Goal: Check status: Check status

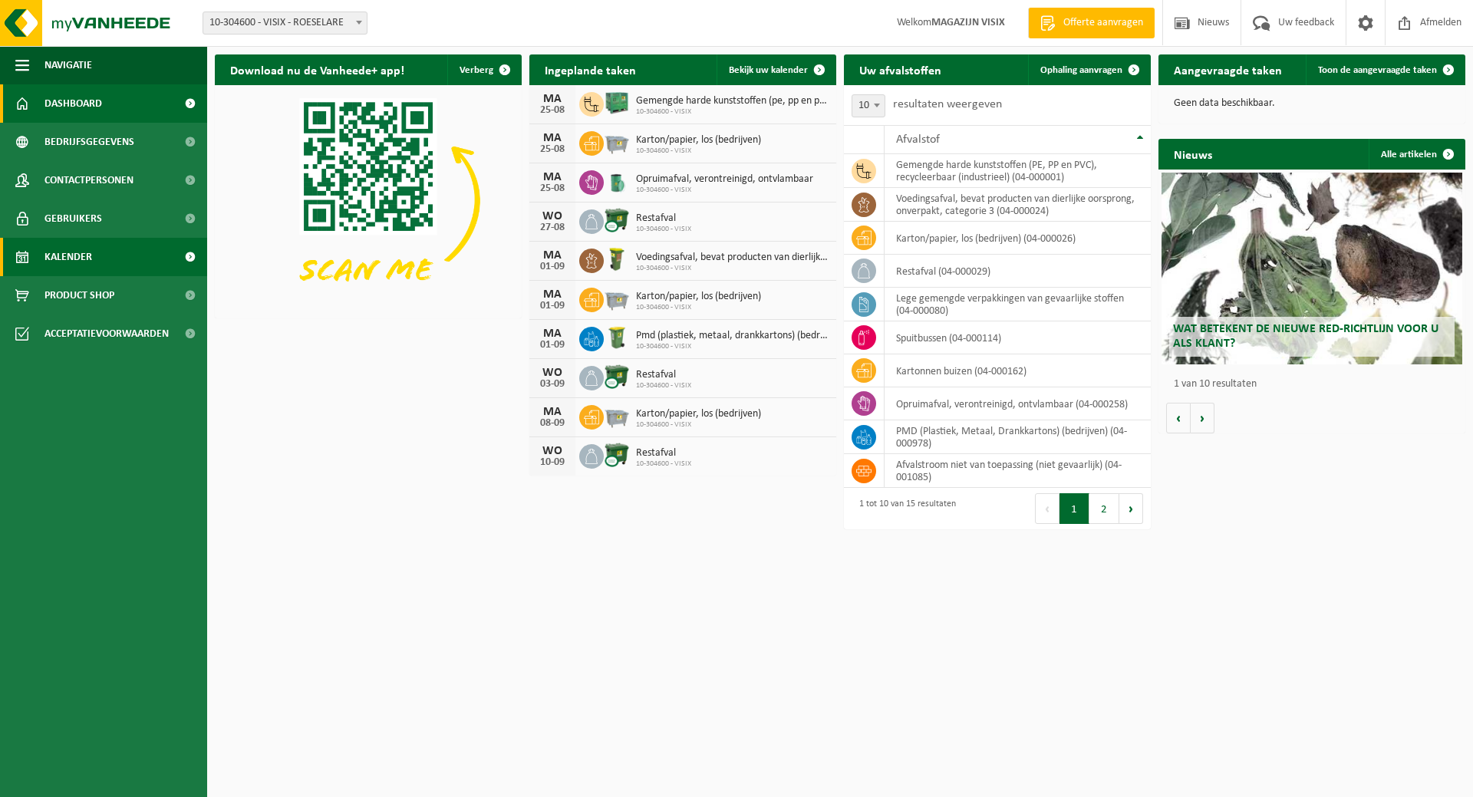
click at [117, 264] on link "Kalender" at bounding box center [103, 257] width 207 height 38
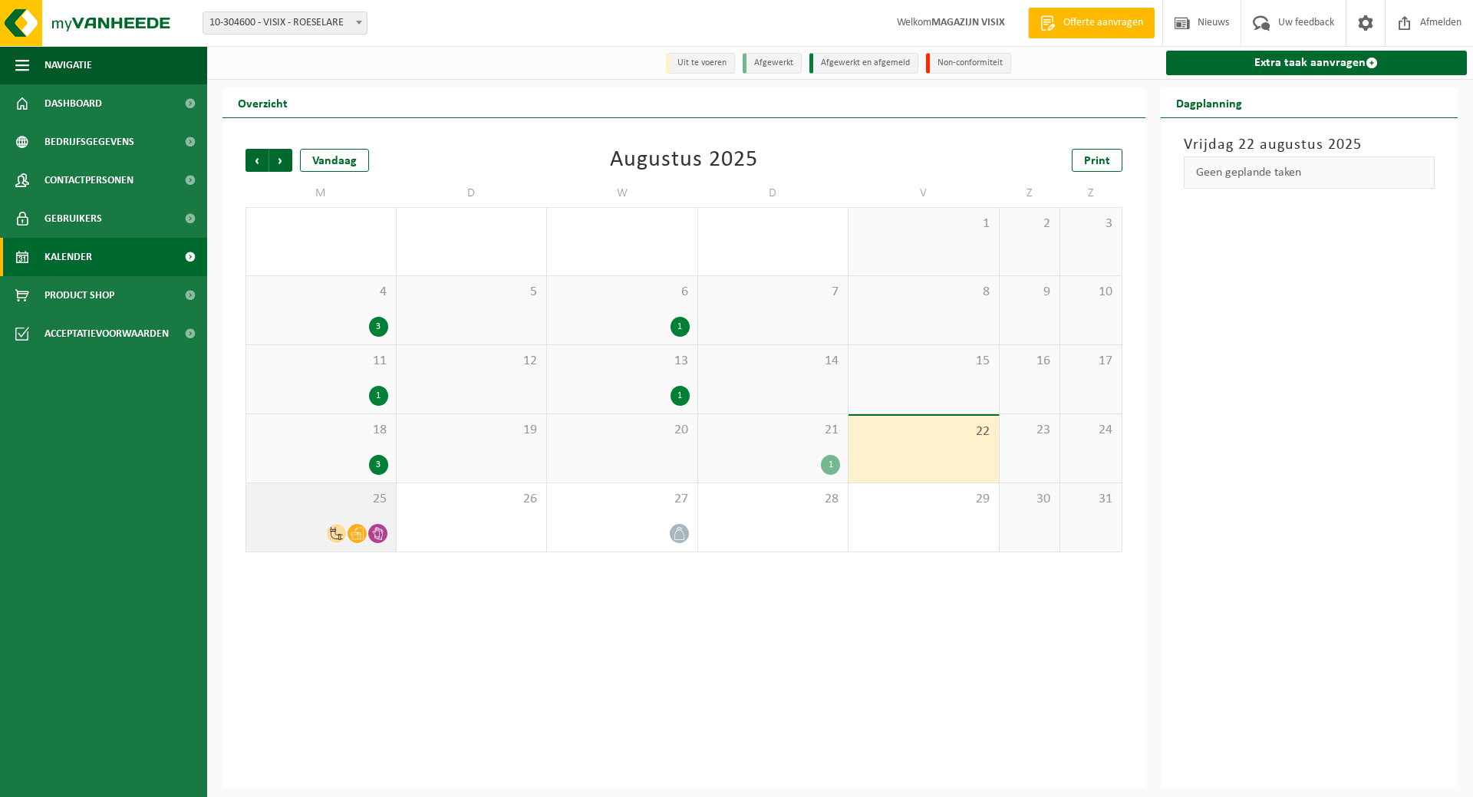
click at [351, 532] on icon at bounding box center [357, 533] width 13 height 13
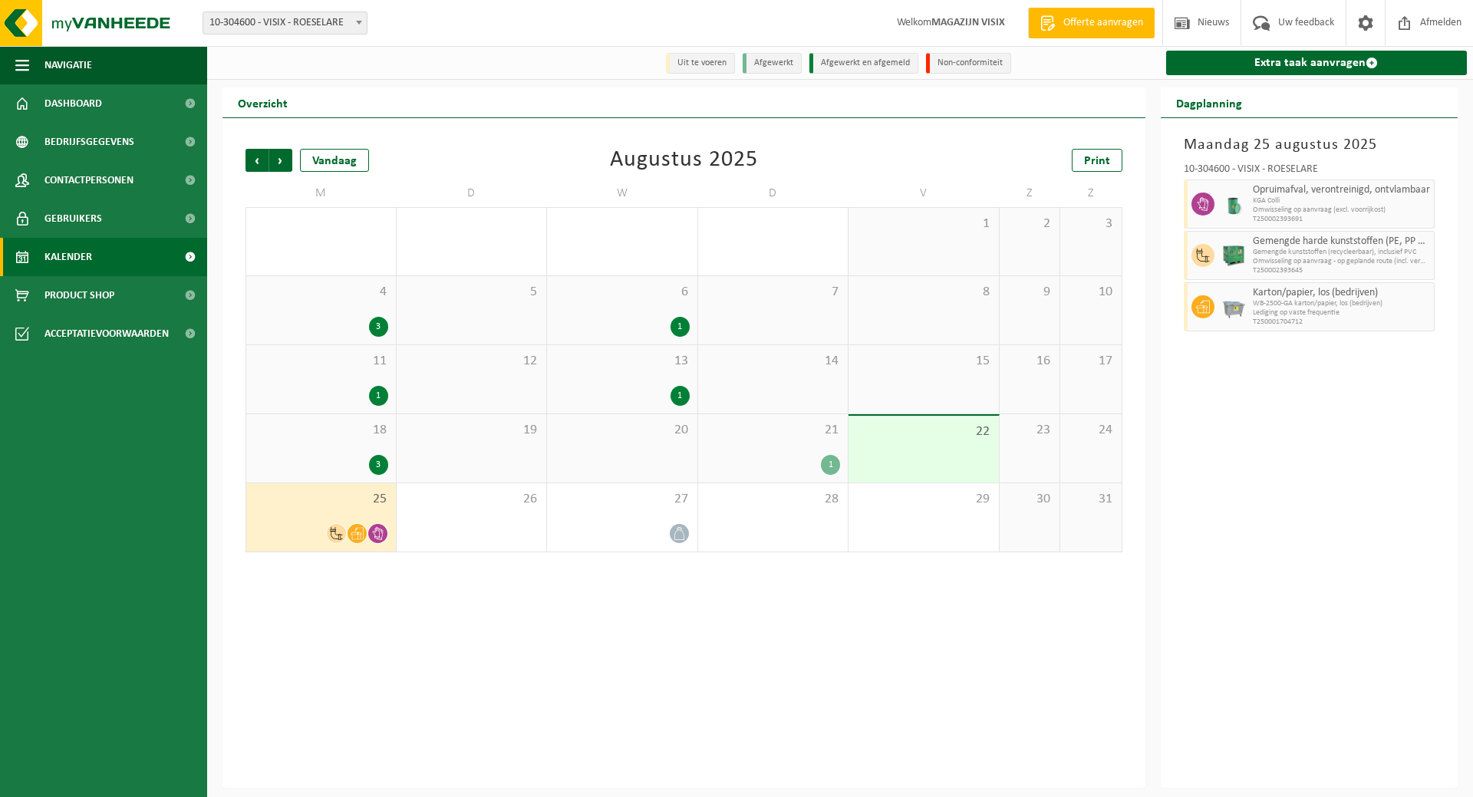
click at [1267, 205] on span "KGA Colli" at bounding box center [1342, 200] width 178 height 9
click at [1235, 203] on img at bounding box center [1233, 204] width 23 height 23
click at [338, 516] on div "25" at bounding box center [321, 517] width 150 height 68
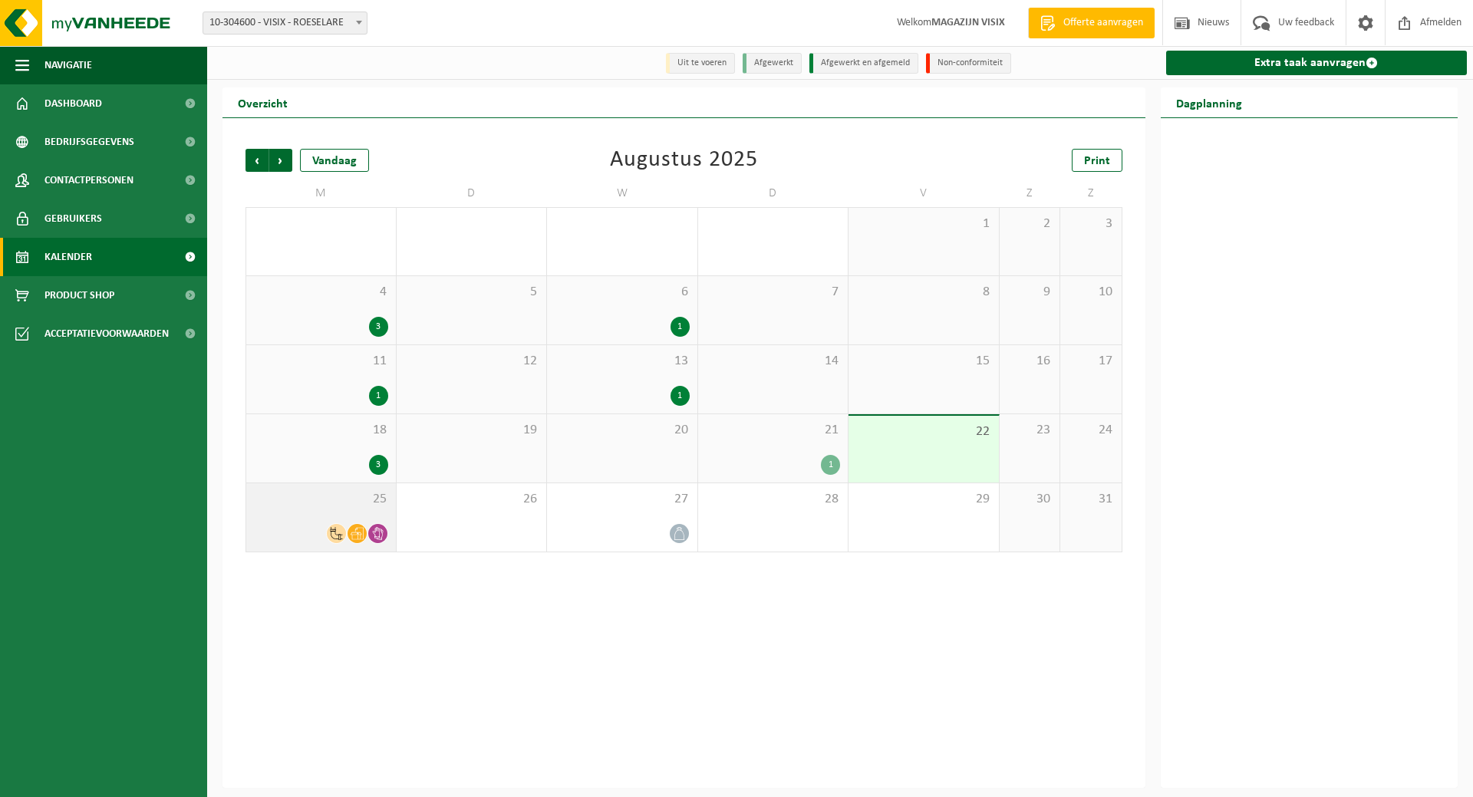
click at [340, 516] on div "25" at bounding box center [321, 517] width 150 height 68
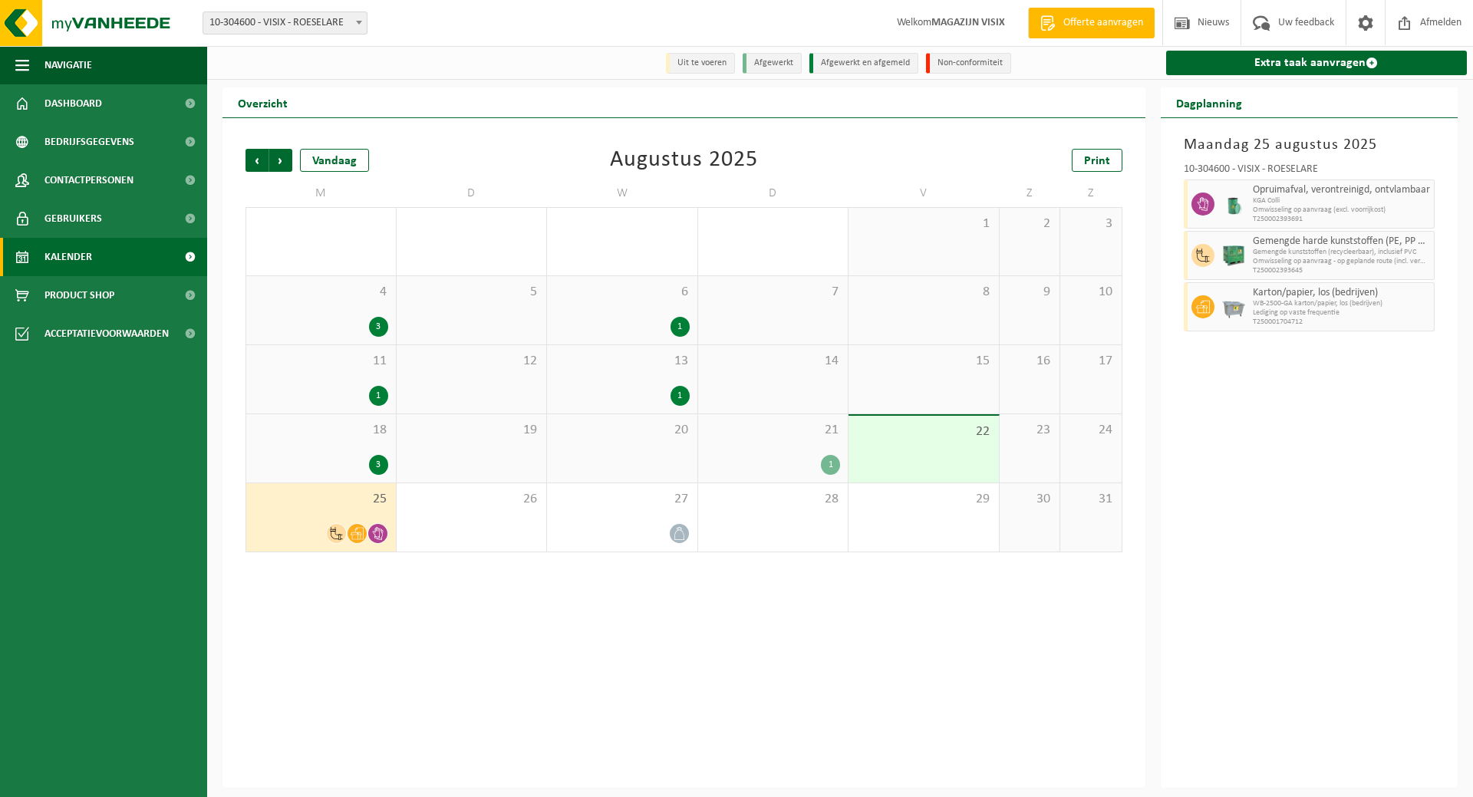
click at [1355, 199] on span "KGA Colli" at bounding box center [1342, 200] width 178 height 9
click at [794, 464] on div "1" at bounding box center [773, 465] width 135 height 20
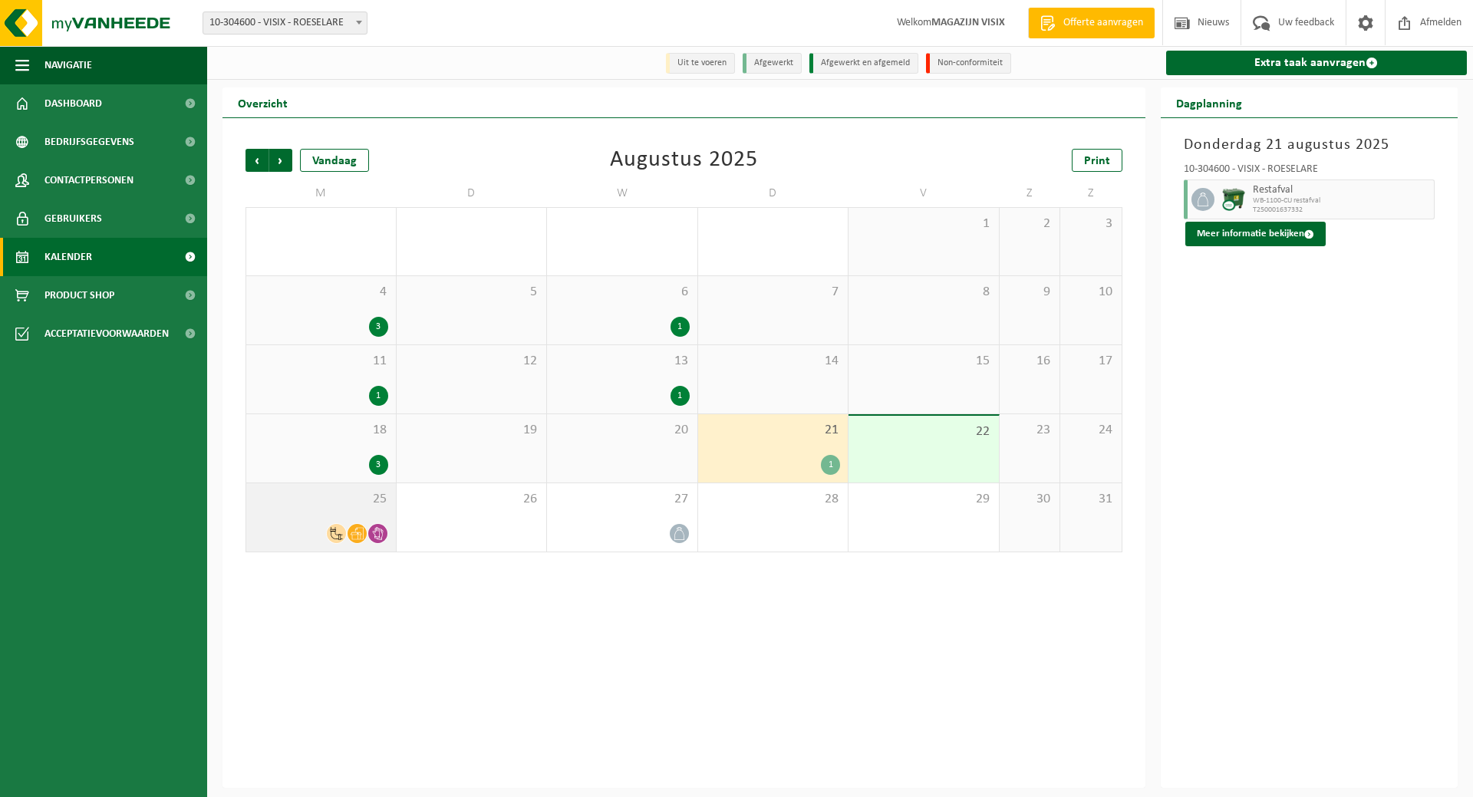
click at [369, 530] on span at bounding box center [377, 533] width 19 height 19
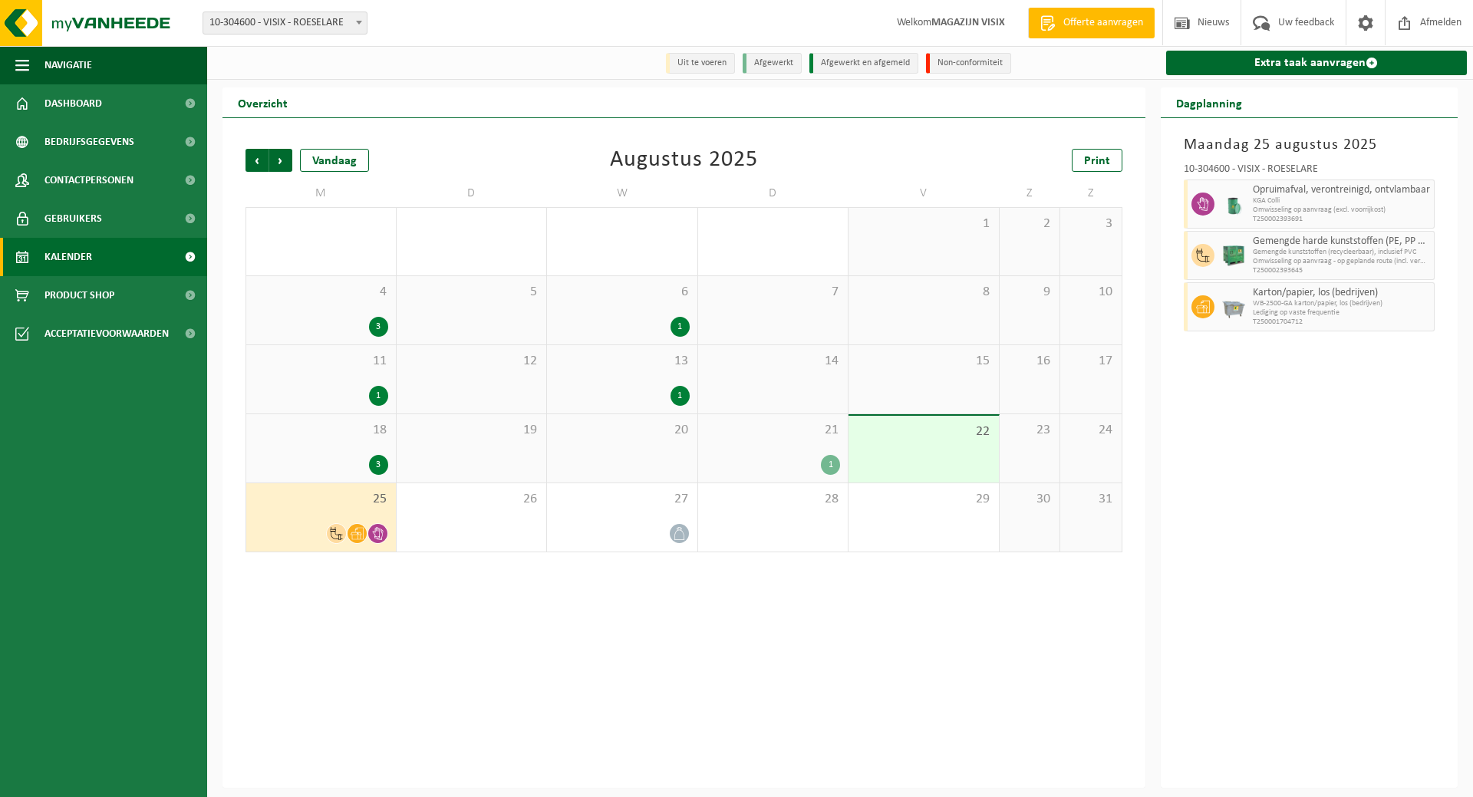
drag, startPoint x: 1225, startPoint y: 269, endPoint x: 1446, endPoint y: 250, distance: 222.6
click at [1373, 253] on span "Gemengde kunststoffen (recycleerbaar), inclusief PVC" at bounding box center [1342, 252] width 178 height 9
click at [1447, 250] on div "Maandag 25 augustus 2025 10-304600 - VISIX - ROESELARE Opruimafval, verontreini…" at bounding box center [1310, 453] width 298 height 670
click at [1402, 252] on span "Gemengde kunststoffen (recycleerbaar), inclusief PVC" at bounding box center [1342, 252] width 178 height 9
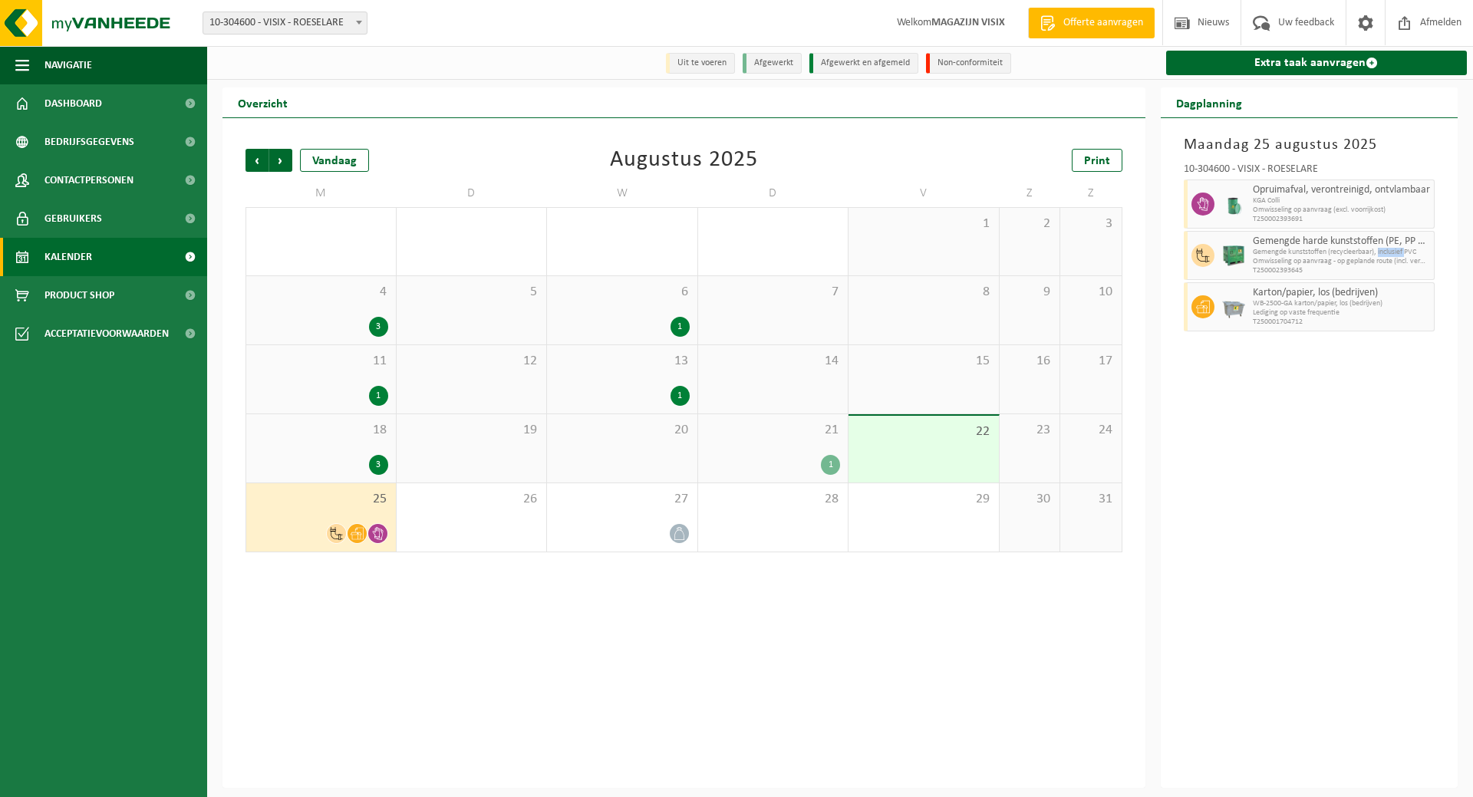
click at [1402, 252] on span "Gemengde kunststoffen (recycleerbaar), inclusief PVC" at bounding box center [1342, 252] width 178 height 9
click at [1222, 258] on img at bounding box center [1233, 255] width 23 height 23
click at [1207, 258] on icon at bounding box center [1202, 256] width 13 height 14
click at [1184, 258] on div at bounding box center [1201, 255] width 35 height 49
click at [1330, 418] on div "Maandag 25 augustus 2025 10-304600 - VISIX - ROESELARE Opruimafval, verontreini…" at bounding box center [1310, 453] width 298 height 670
